Goal: Task Accomplishment & Management: Manage account settings

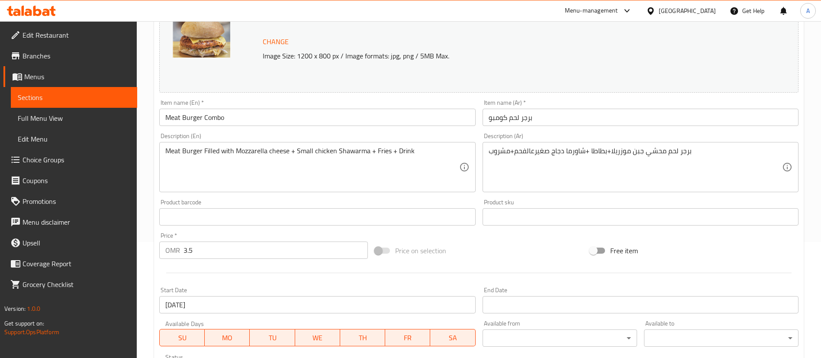
scroll to position [280, 0]
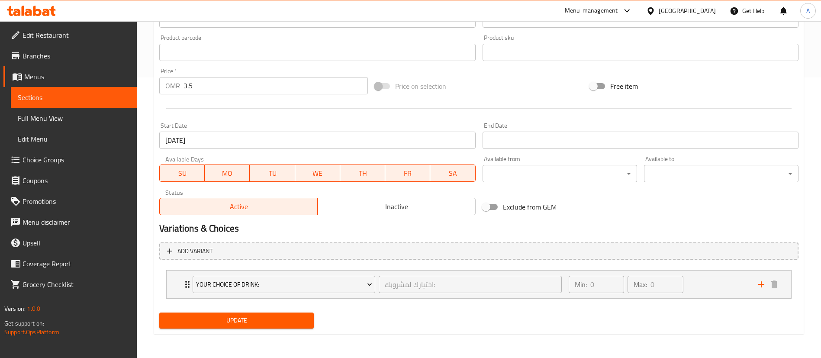
click at [255, 322] on span "Update" at bounding box center [236, 320] width 141 height 11
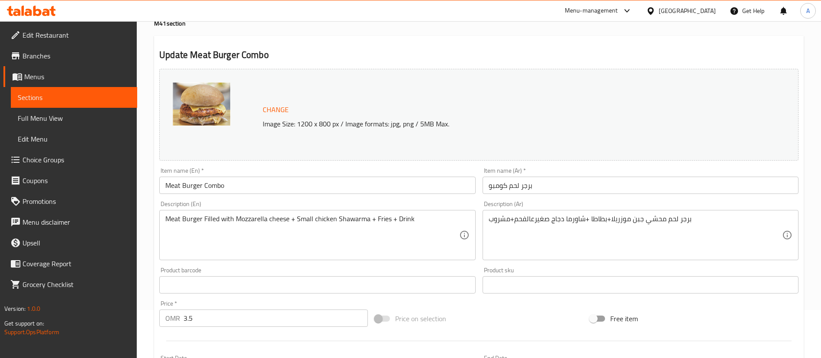
scroll to position [0, 0]
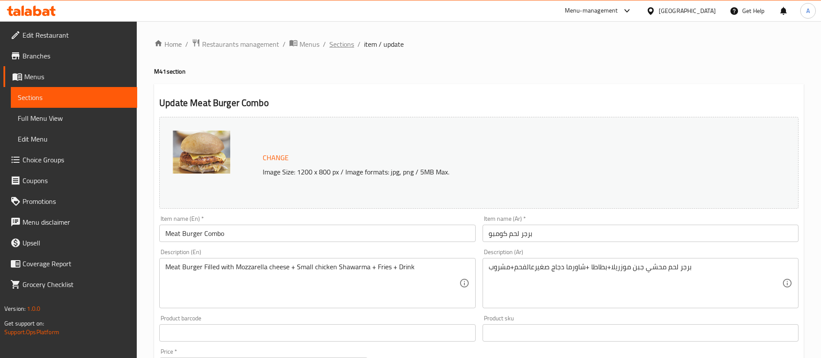
click at [343, 46] on span "Sections" at bounding box center [341, 44] width 25 height 10
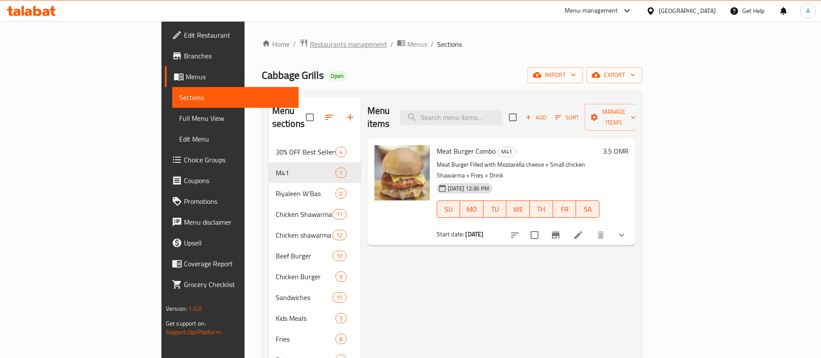
click at [310, 39] on span "Restaurants management" at bounding box center [348, 44] width 77 height 10
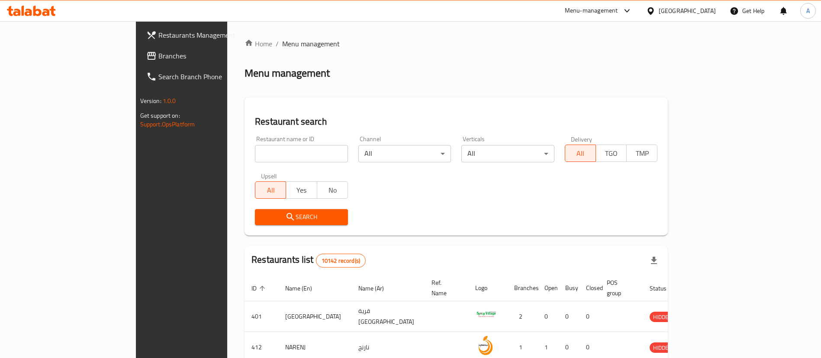
click at [272, 148] on input "search" at bounding box center [301, 153] width 93 height 17
type input "barbaros"
click button "Search" at bounding box center [301, 217] width 93 height 16
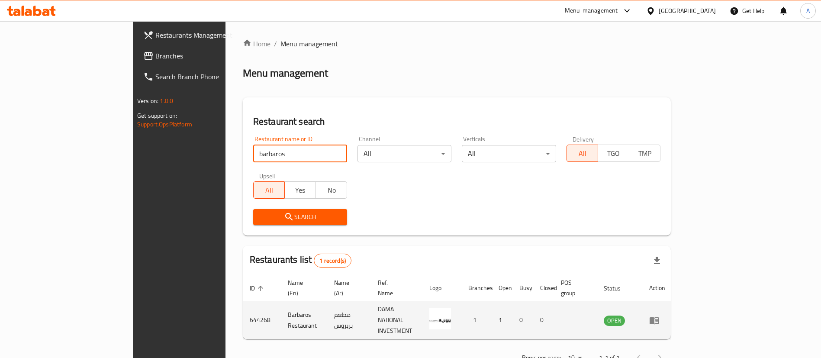
click at [672, 301] on td "enhanced table" at bounding box center [657, 320] width 30 height 38
click at [660, 315] on icon "enhanced table" at bounding box center [654, 320] width 10 height 10
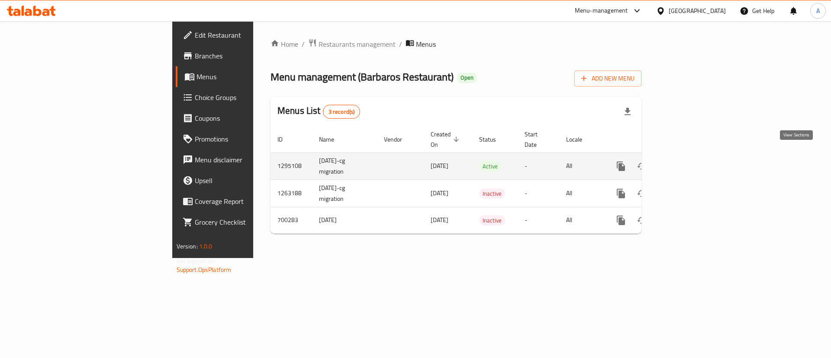
click at [694, 156] on link "enhanced table" at bounding box center [683, 166] width 21 height 21
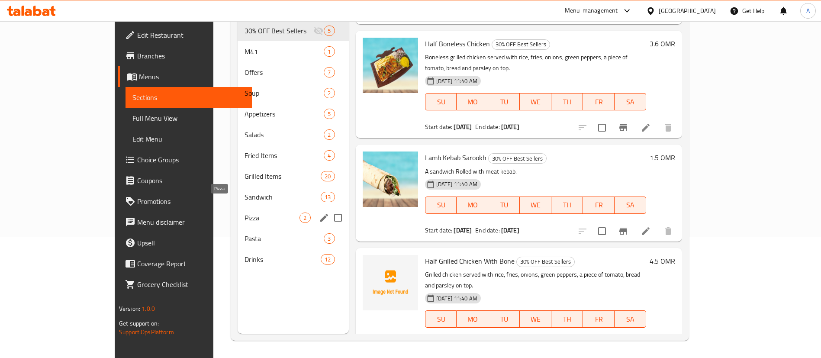
scroll to position [56, 0]
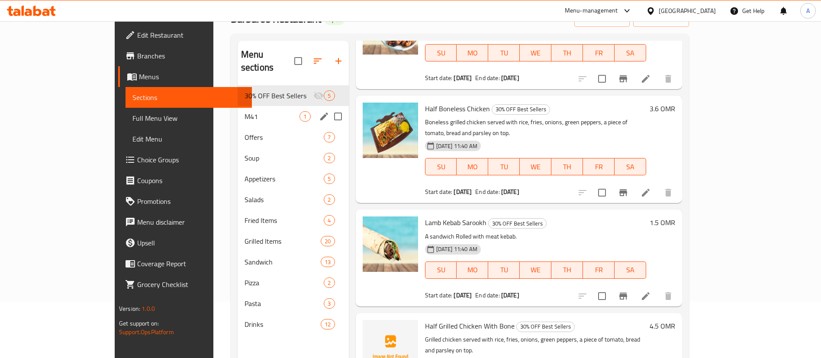
click at [245, 111] on span "M41" at bounding box center [272, 116] width 55 height 10
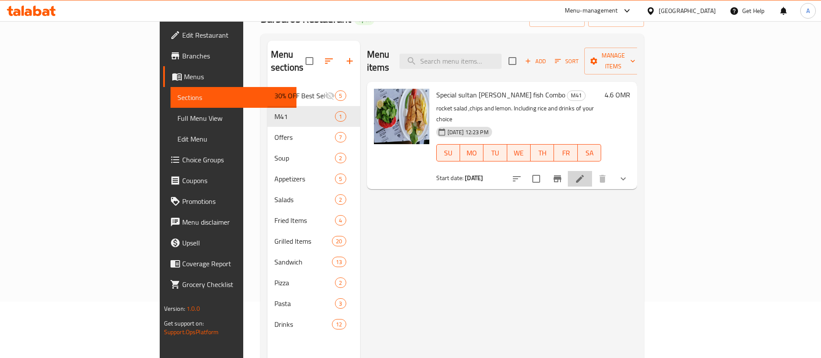
click at [592, 171] on li at bounding box center [580, 179] width 24 height 16
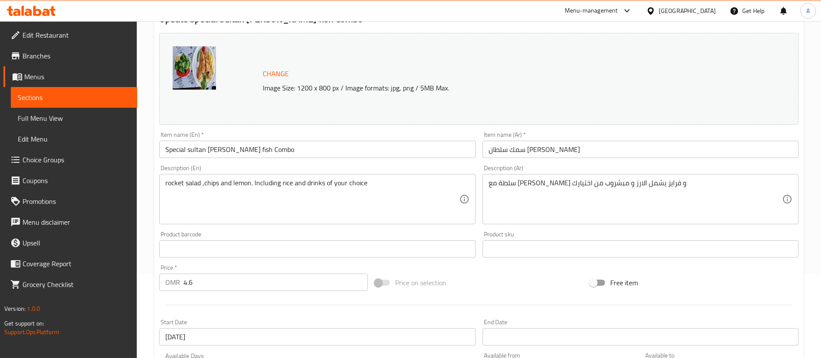
scroll to position [130, 0]
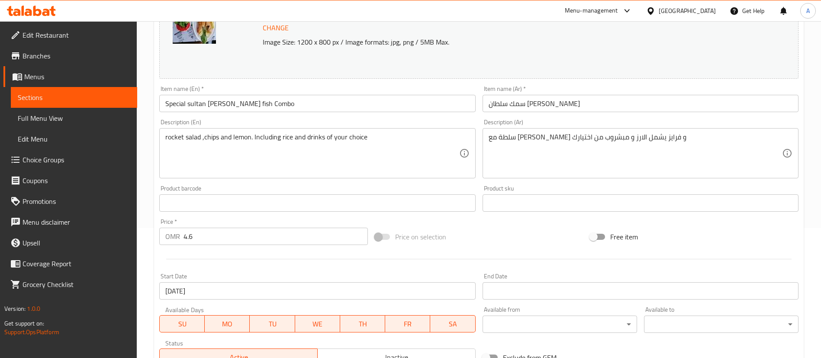
click at [252, 234] on input "4.6" at bounding box center [276, 236] width 184 height 17
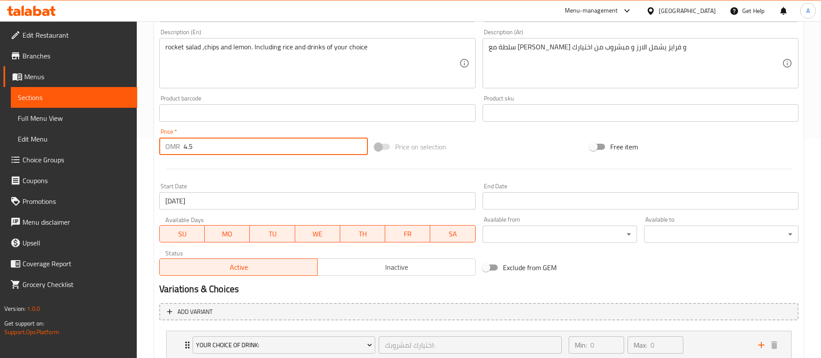
scroll to position [280, 0]
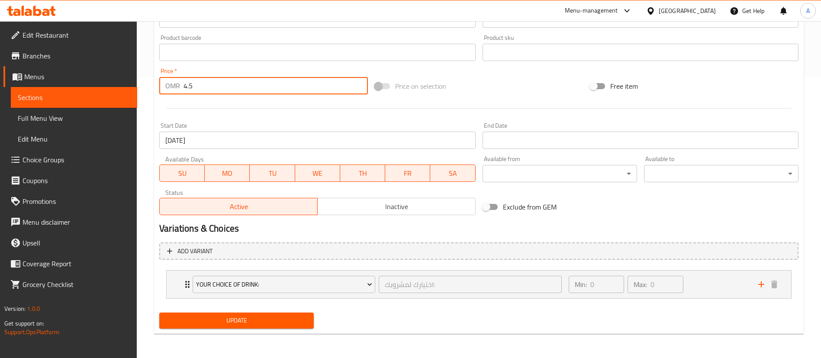
type input "4.5"
drag, startPoint x: 300, startPoint y: 317, endPoint x: 298, endPoint y: 290, distance: 27.0
click at [300, 317] on span "Update" at bounding box center [236, 320] width 141 height 11
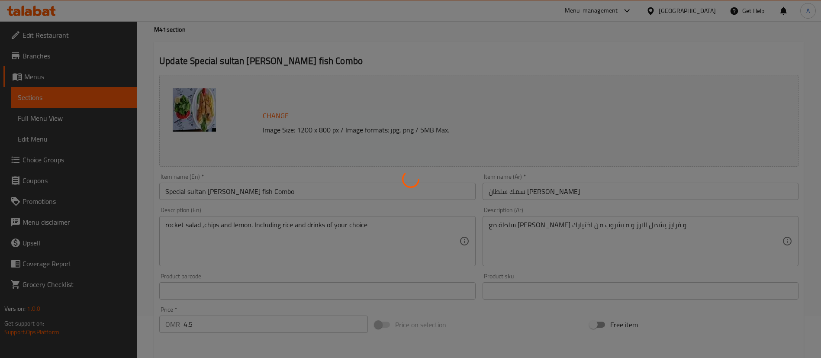
scroll to position [0, 0]
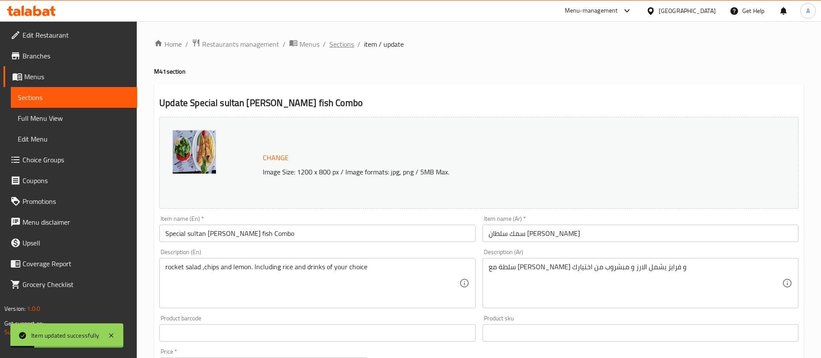
click at [351, 46] on span "Sections" at bounding box center [341, 44] width 25 height 10
